Goal: Obtain resource: Download file/media

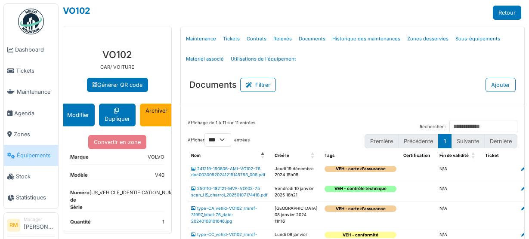
select select "***"
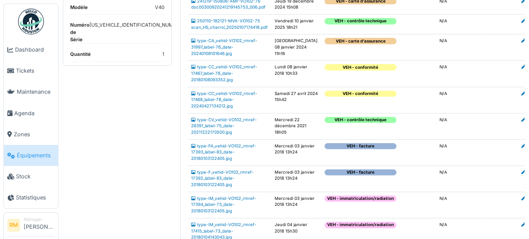
scroll to position [172, 0]
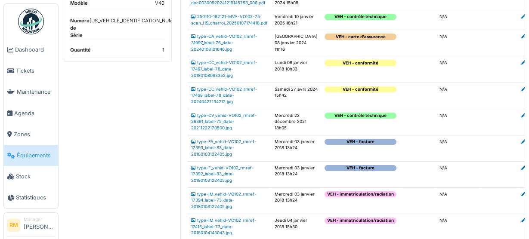
click at [223, 150] on link "type-FA_vehid-VO102_rmref-17393_label-83_date-20180103122405.jpg" at bounding box center [223, 148] width 65 height 17
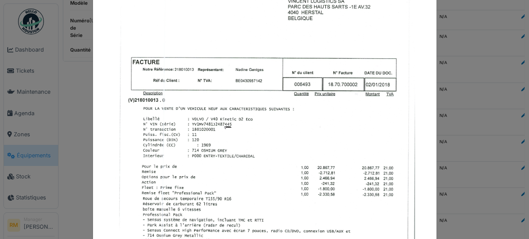
scroll to position [0, 0]
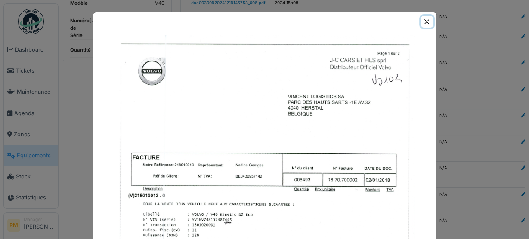
click at [422, 23] on button "Close" at bounding box center [427, 22] width 12 height 12
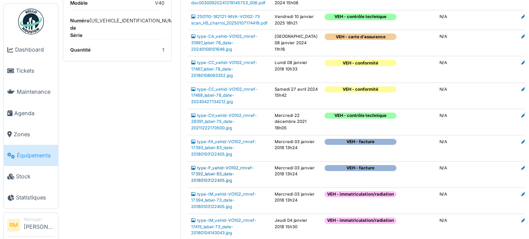
click at [229, 178] on link "type-F_vehid-VO102_rmref-17392_label-83_date-20180103122405.jpg" at bounding box center [222, 174] width 63 height 17
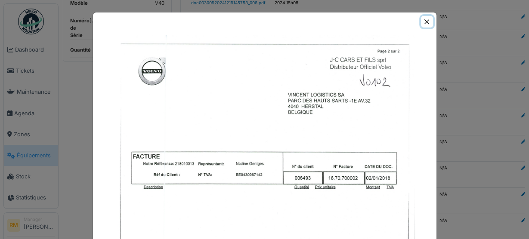
click at [428, 21] on button "Close" at bounding box center [427, 22] width 12 height 12
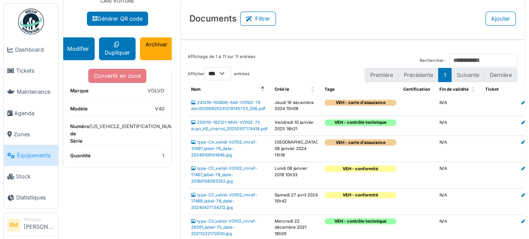
scroll to position [207, 0]
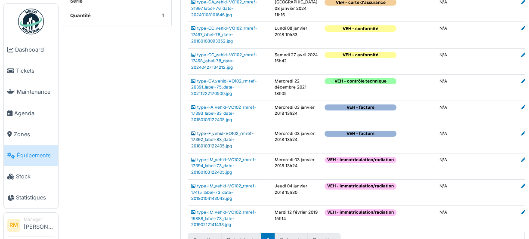
click at [226, 143] on link "type-F_vehid-VO102_rmref-17392_label-83_date-20180103122405.jpg" at bounding box center [222, 139] width 63 height 17
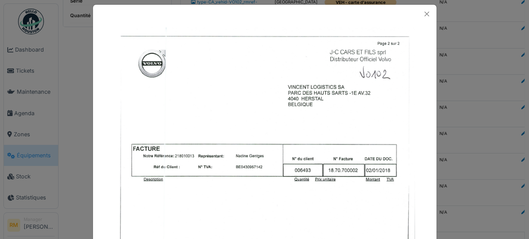
scroll to position [0, 0]
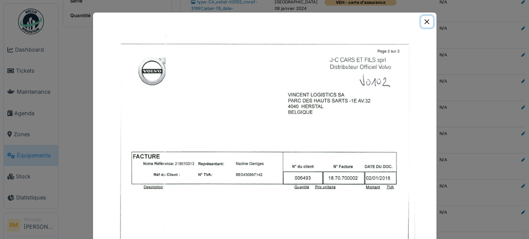
click at [422, 21] on button "Close" at bounding box center [427, 22] width 12 height 12
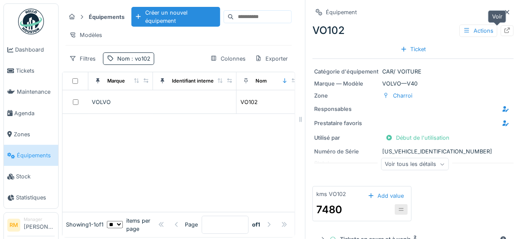
click at [503, 33] on icon at bounding box center [506, 31] width 7 height 6
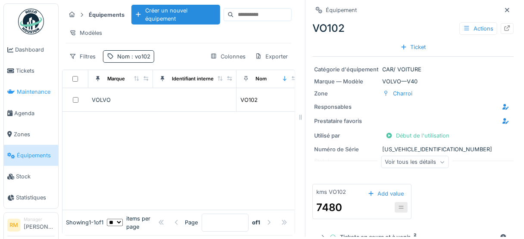
scroll to position [7, 0]
